Goal: Contribute content: Contribute content

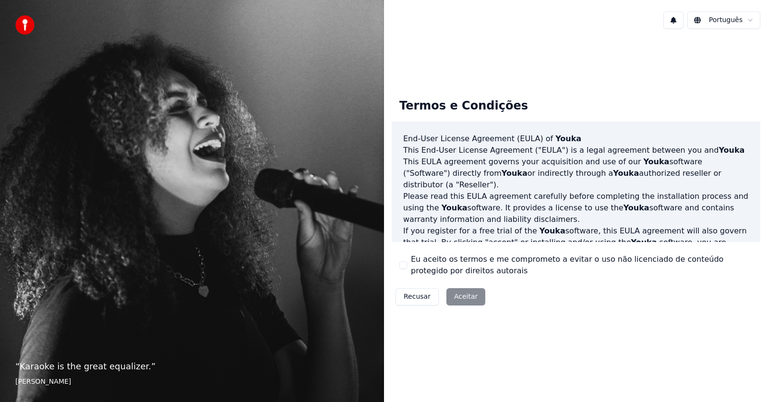
click at [460, 296] on div "Recusar Aceitar" at bounding box center [440, 296] width 97 height 25
drag, startPoint x: 468, startPoint y: 296, endPoint x: 461, endPoint y: 296, distance: 7.2
click at [467, 296] on div "Recusar Aceitar" at bounding box center [440, 296] width 97 height 25
click at [479, 297] on div "Recusar Aceitar" at bounding box center [440, 296] width 97 height 25
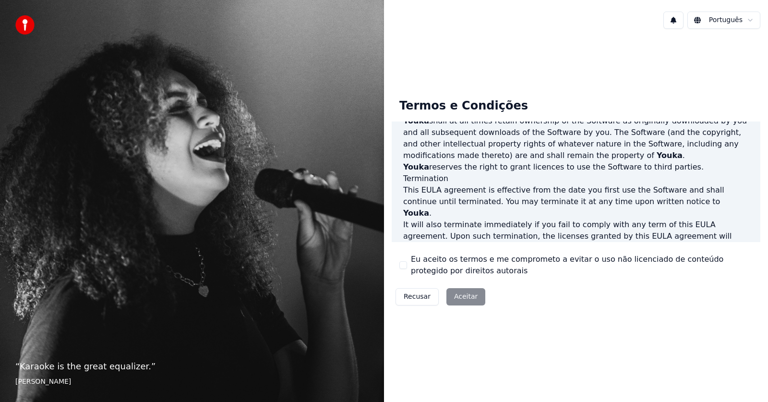
click at [402, 262] on button "Eu aceito os termos e me comprometo a evitar o uso não licenciado de conteúdo p…" at bounding box center [404, 265] width 8 height 8
click at [460, 296] on button "Aceitar" at bounding box center [466, 296] width 39 height 17
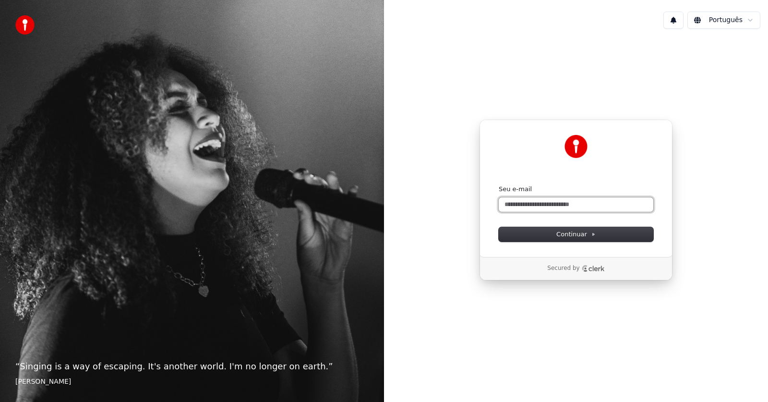
click at [554, 204] on input "Seu e-mail" at bounding box center [576, 204] width 155 height 14
click at [542, 204] on input "**********" at bounding box center [576, 204] width 155 height 14
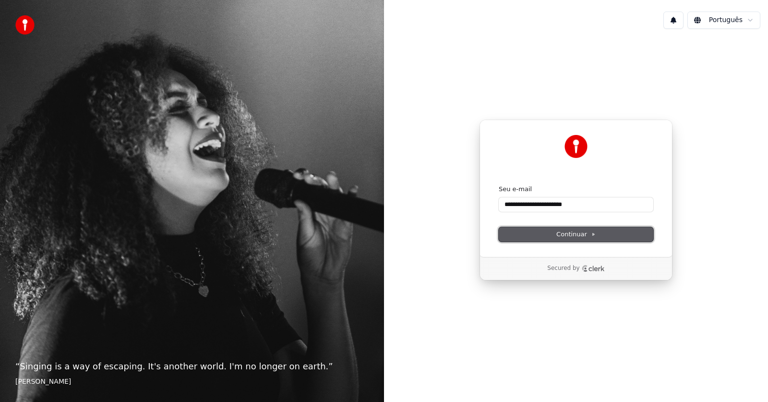
click at [595, 233] on button "Continuar" at bounding box center [576, 234] width 155 height 14
type input "**********"
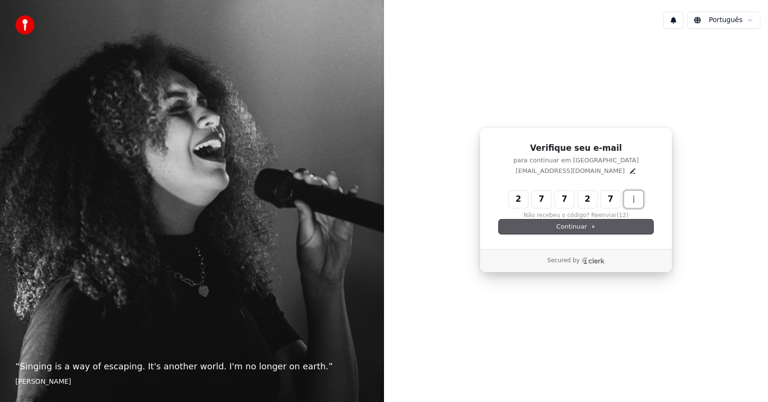
type input "******"
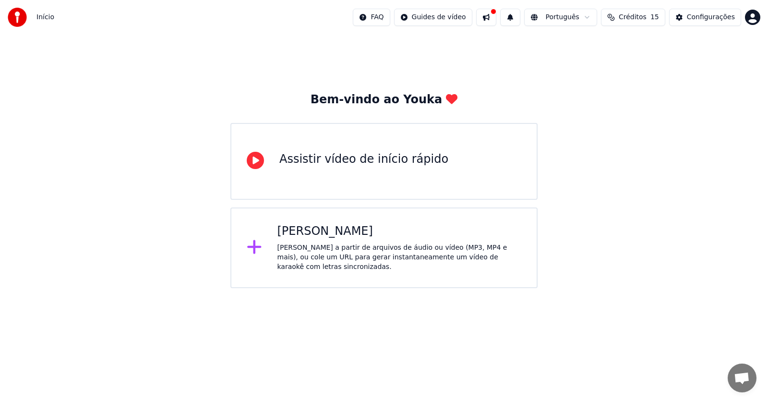
click at [338, 224] on div "[PERSON_NAME]" at bounding box center [400, 231] width 244 height 15
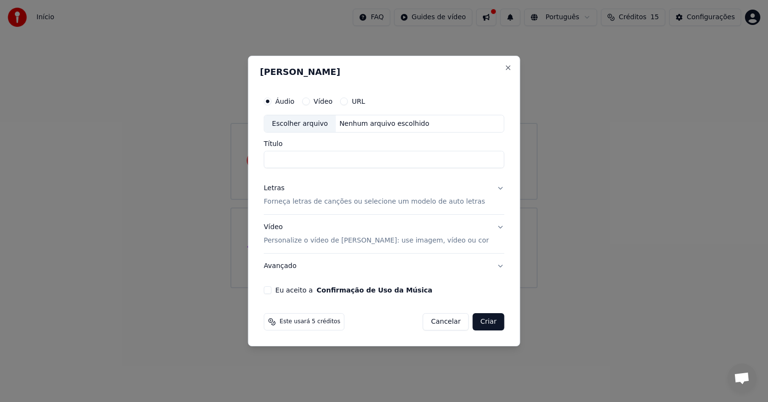
click at [319, 155] on input "Título" at bounding box center [384, 159] width 241 height 17
click at [332, 158] on input "Título" at bounding box center [384, 159] width 241 height 17
click at [321, 157] on input "Título" at bounding box center [384, 159] width 241 height 17
click at [474, 320] on button "Criar" at bounding box center [489, 321] width 32 height 17
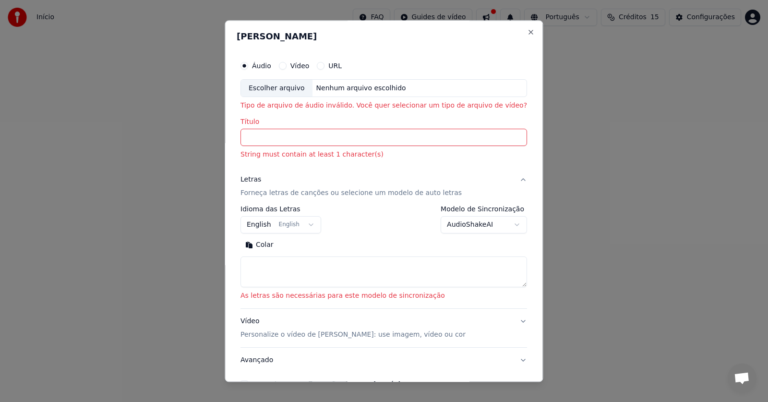
click at [399, 259] on textarea at bounding box center [384, 272] width 287 height 31
click at [505, 38] on h2 "Criar Karaokê" at bounding box center [384, 36] width 294 height 9
click at [528, 33] on button "Close" at bounding box center [532, 32] width 8 height 8
select select
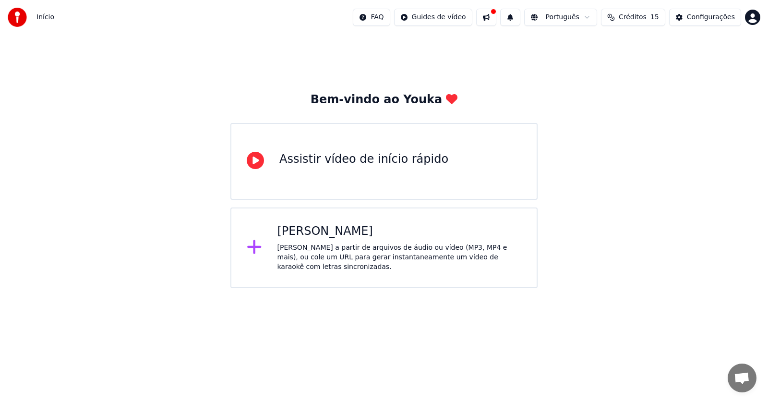
click at [497, 18] on button at bounding box center [486, 17] width 20 height 17
click at [497, 16] on button at bounding box center [486, 17] width 20 height 17
click at [442, 114] on div "Bem-vindo ao Youka Assistir vídeo de início rápido Criar Karaokê Crie karaokê a…" at bounding box center [383, 190] width 307 height 196
click at [400, 174] on div "Assistir vídeo de início rápido" at bounding box center [383, 161] width 307 height 77
